Goal: Task Accomplishment & Management: Use online tool/utility

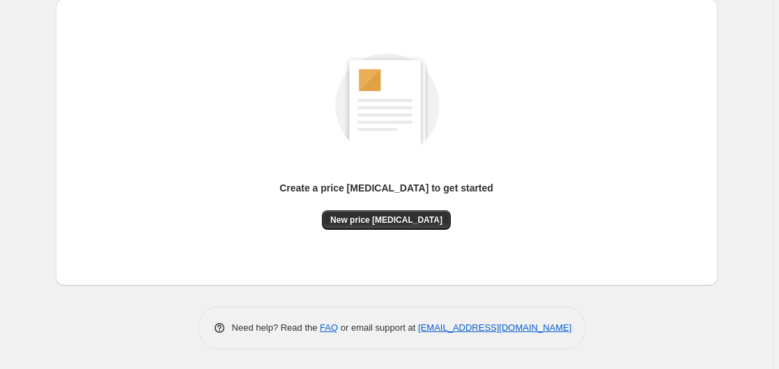
scroll to position [153, 0]
click at [406, 218] on span "New price [MEDICAL_DATA]" at bounding box center [386, 219] width 112 height 11
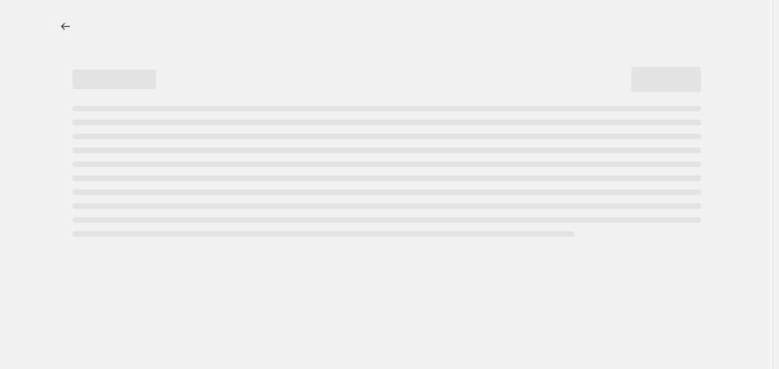
select select "percentage"
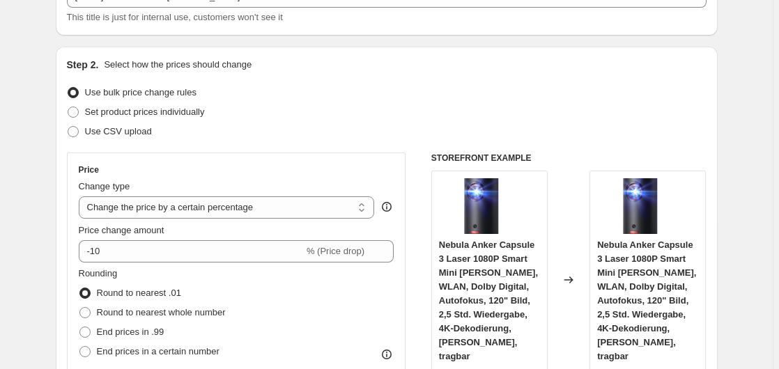
scroll to position [213, 0]
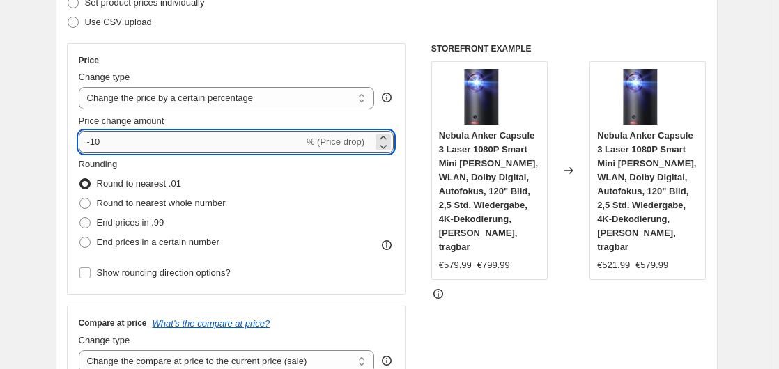
click at [176, 142] on input "-10" at bounding box center [191, 142] width 225 height 22
type input "-1"
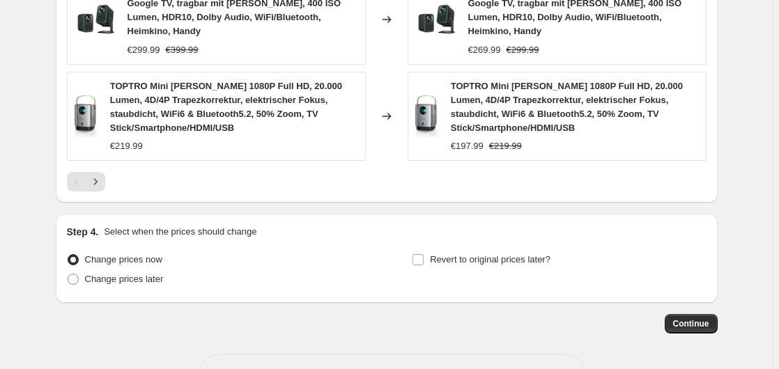
scroll to position [1145, 0]
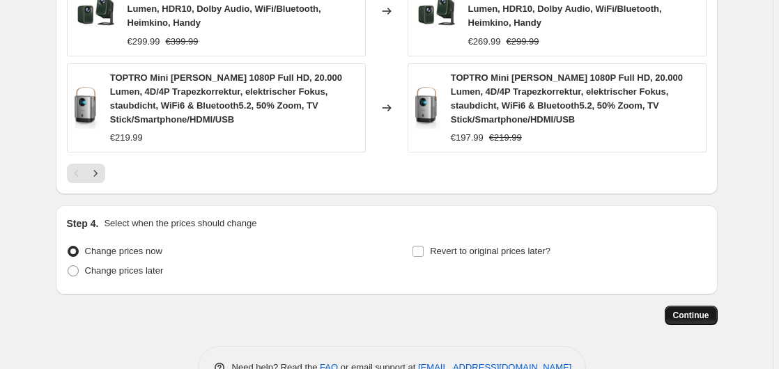
type input "-35"
click at [682, 310] on span "Continue" at bounding box center [691, 315] width 36 height 11
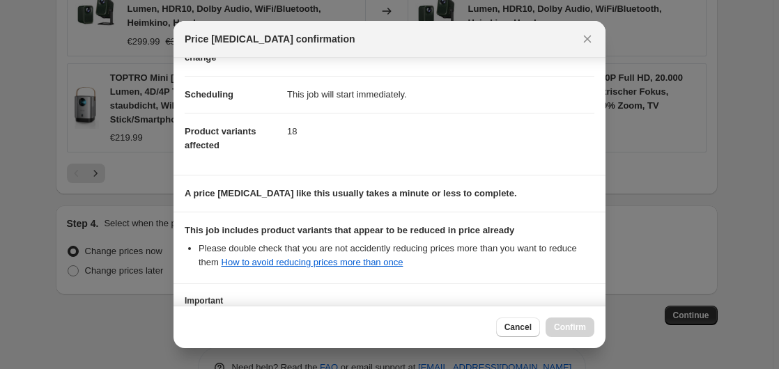
scroll to position [220, 0]
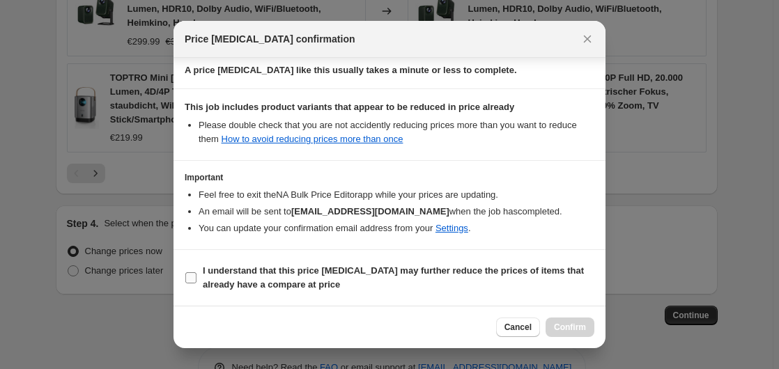
click at [224, 272] on b "I understand that this price [MEDICAL_DATA] may further reduce the prices of it…" at bounding box center [393, 278] width 381 height 24
click at [197, 273] on input "I understand that this price [MEDICAL_DATA] may further reduce the prices of it…" at bounding box center [190, 278] width 11 height 11
checkbox input "true"
click at [570, 323] on button "Confirm" at bounding box center [570, 328] width 49 height 20
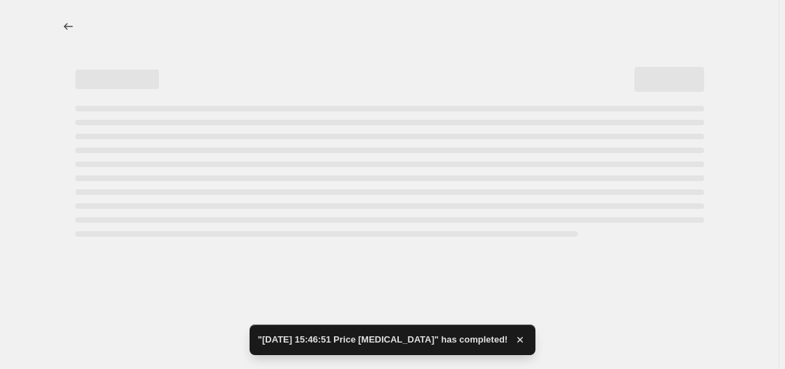
select select "percentage"
